Goal: Task Accomplishment & Management: Manage account settings

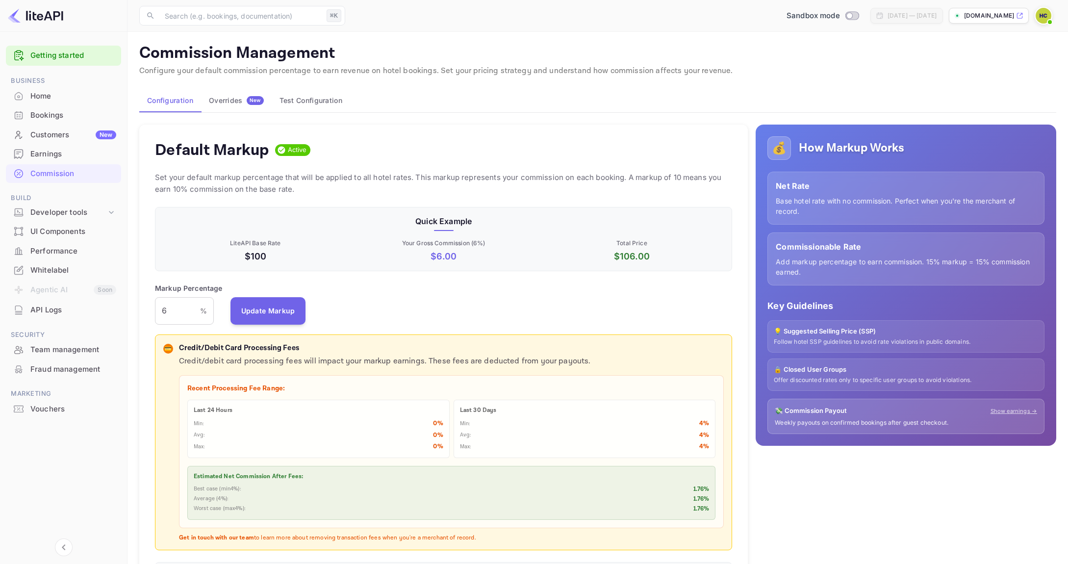
scroll to position [167, 570]
click at [176, 314] on input "6" at bounding box center [177, 310] width 45 height 27
type input "8"
click at [289, 309] on button "Update Markup" at bounding box center [269, 310] width 76 height 27
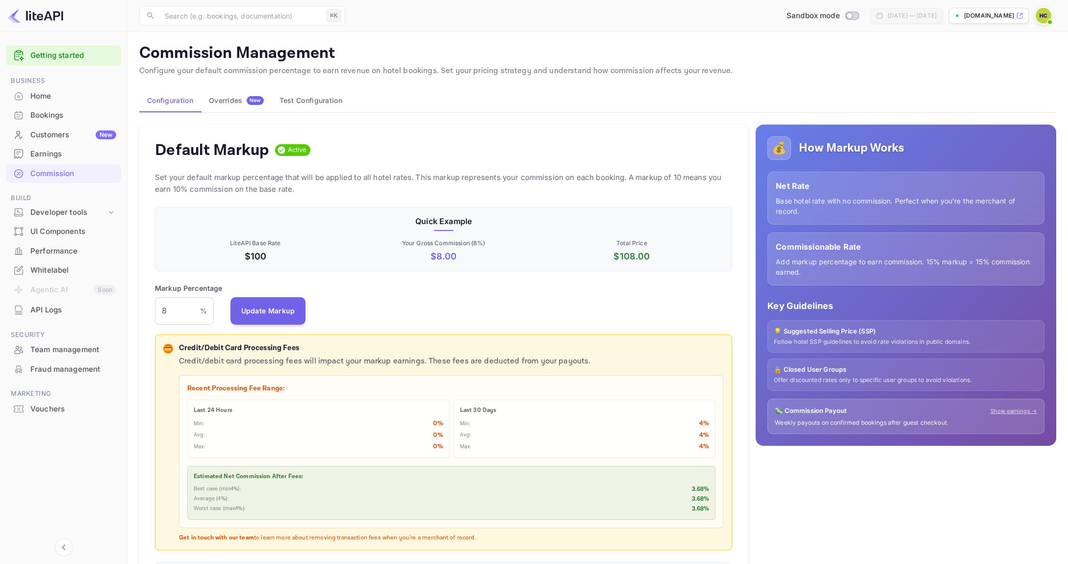
click at [832, 382] on p "Offer discounted rates only to specific user groups to avoid violations." at bounding box center [906, 380] width 264 height 8
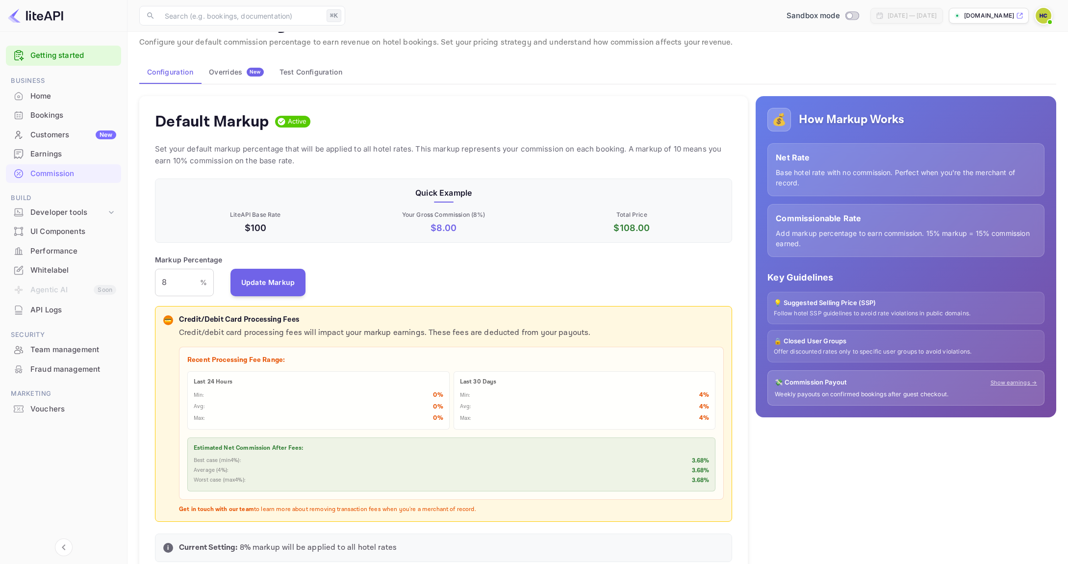
scroll to position [0, 0]
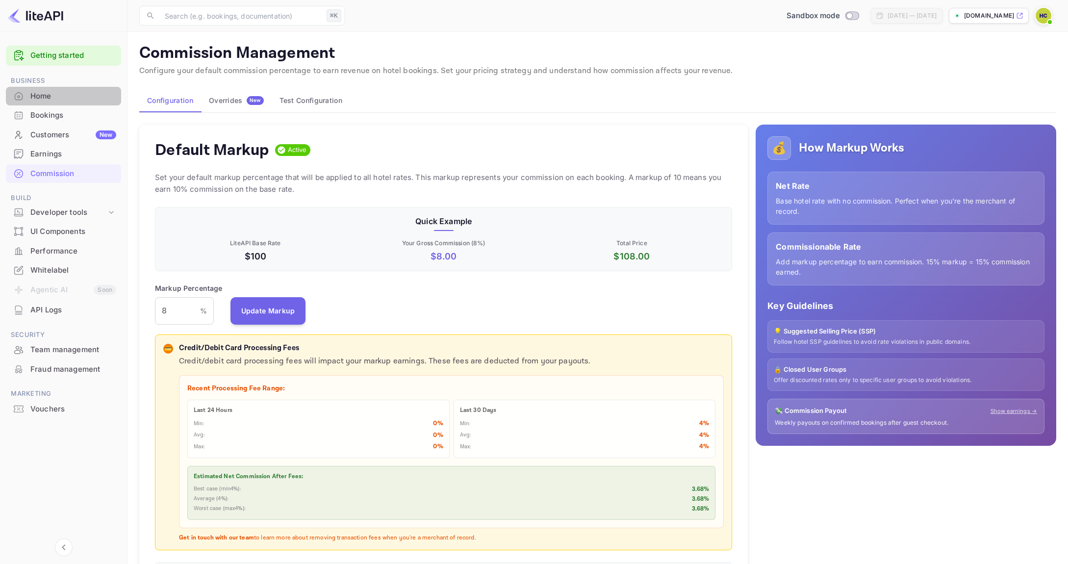
click at [71, 99] on div "Home" at bounding box center [73, 96] width 86 height 11
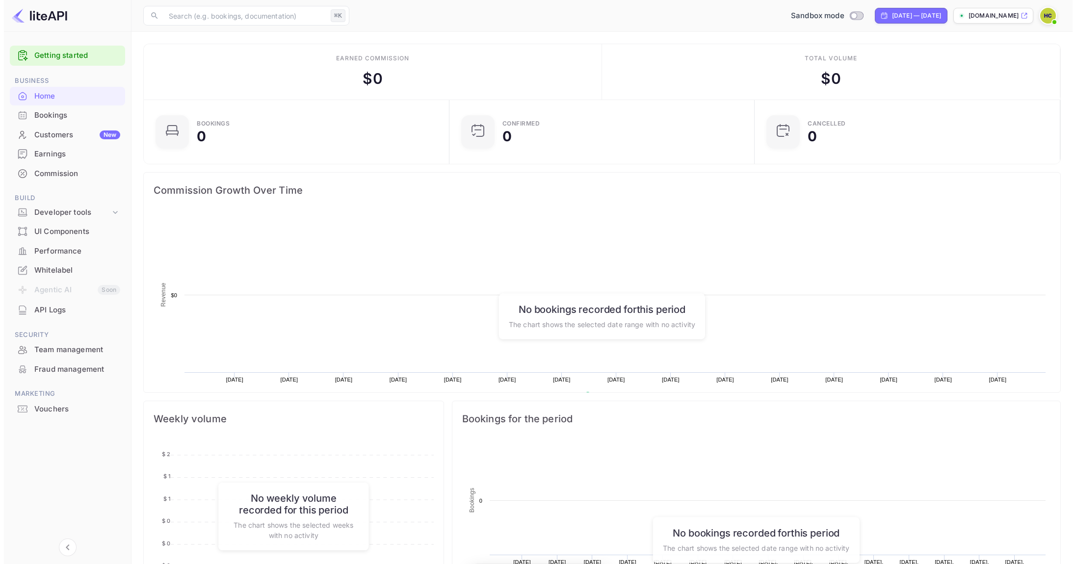
scroll to position [152, 292]
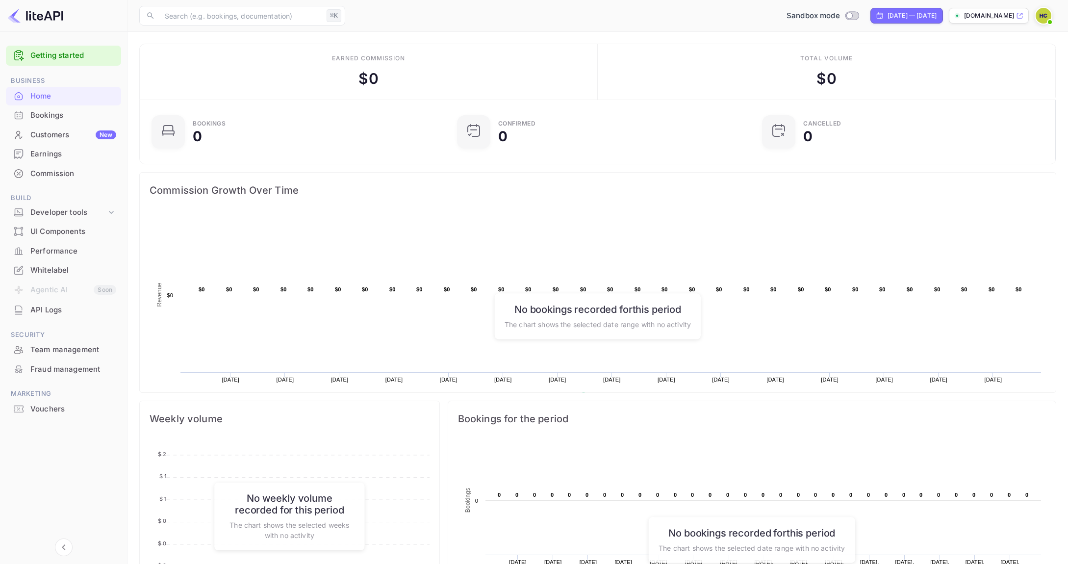
click at [75, 266] on div "Whitelabel" at bounding box center [73, 270] width 86 height 11
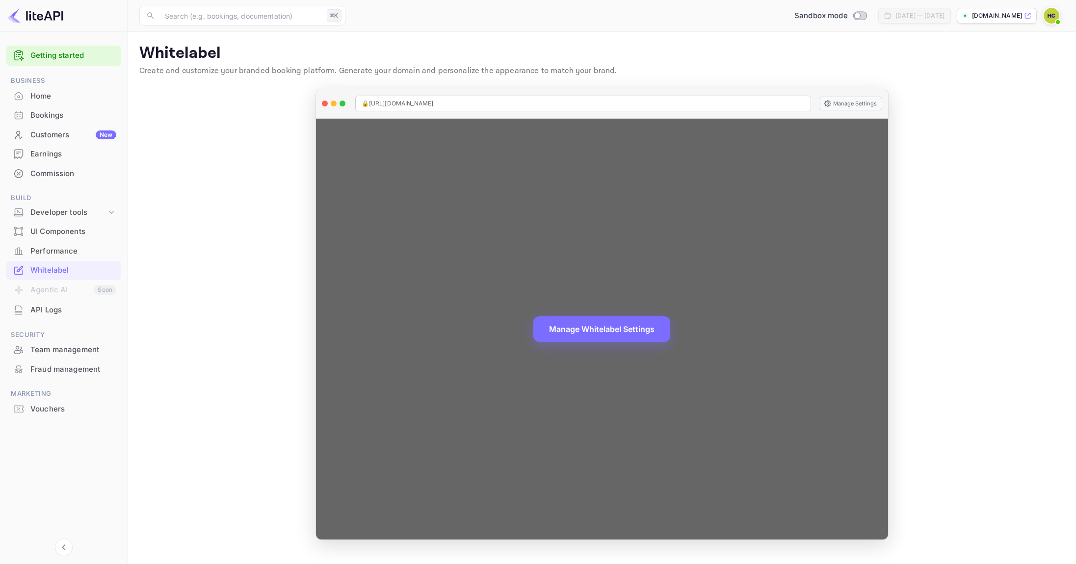
click at [432, 102] on span "🔒 [URL][DOMAIN_NAME]" at bounding box center [398, 103] width 72 height 9
click at [613, 331] on button "Manage Whitelabel Settings" at bounding box center [601, 328] width 137 height 26
